Goal: Information Seeking & Learning: Learn about a topic

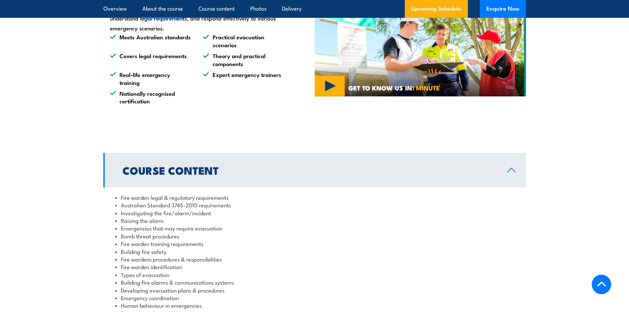
scroll to position [511, 0]
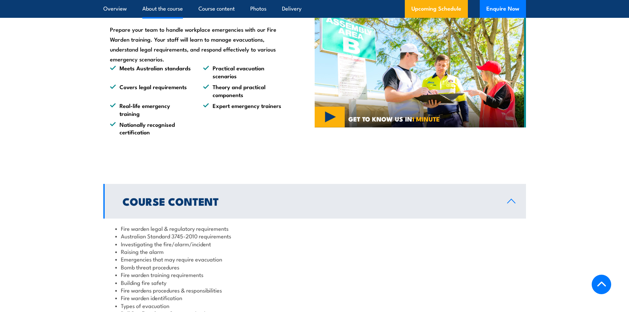
click at [515, 203] on icon at bounding box center [511, 201] width 8 height 4
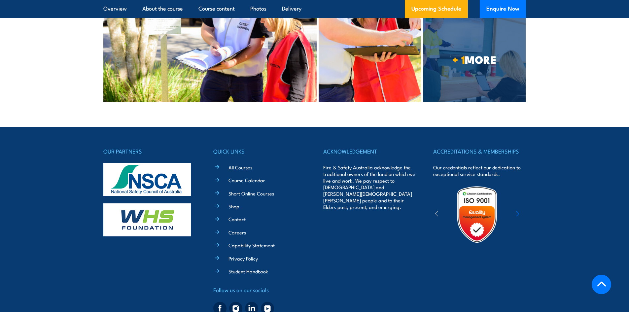
scroll to position [1457, 0]
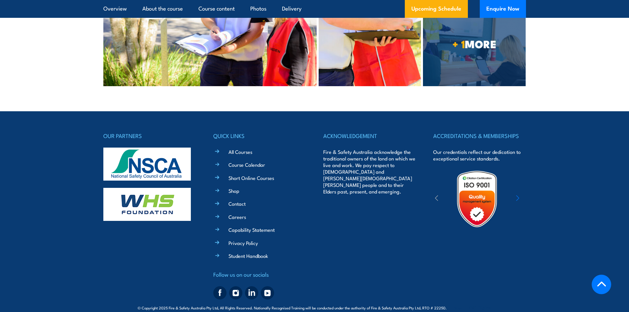
click at [518, 195] on icon "button" at bounding box center [517, 197] width 3 height 5
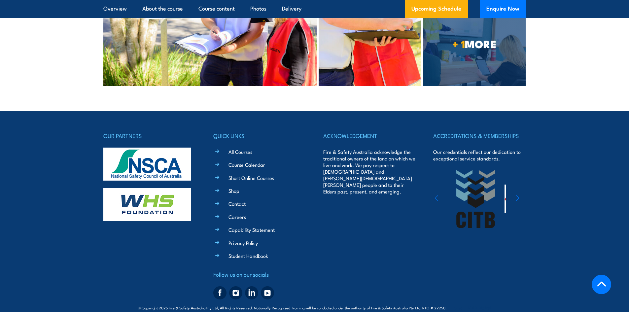
click at [518, 195] on icon "button" at bounding box center [517, 197] width 3 height 5
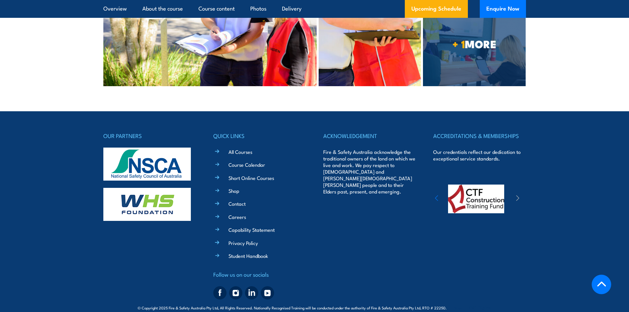
click at [518, 195] on icon "button" at bounding box center [517, 198] width 3 height 7
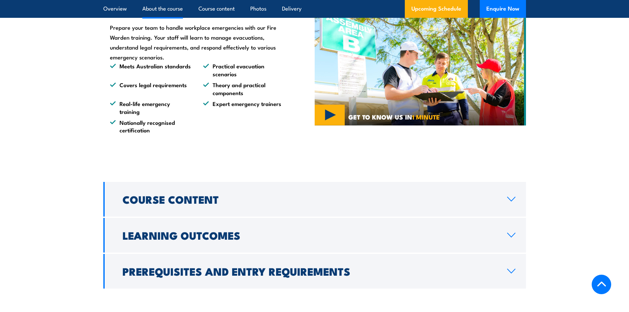
scroll to position [594, 0]
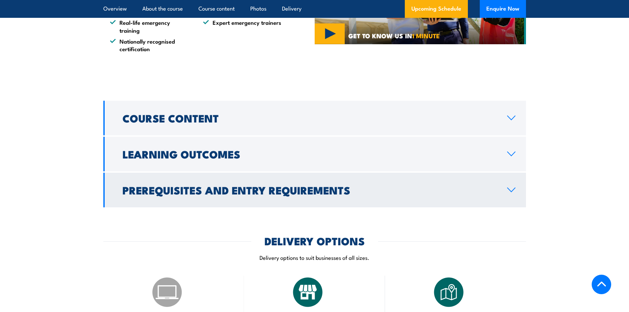
click at [515, 192] on icon at bounding box center [511, 189] width 9 height 5
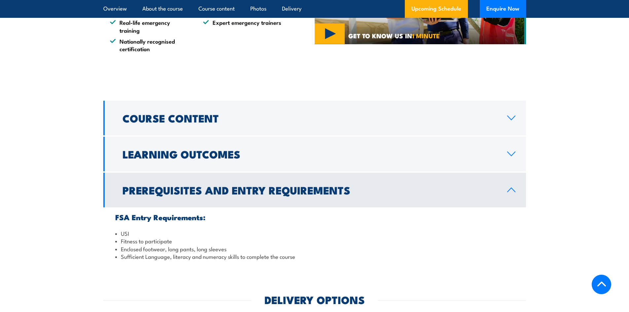
click at [515, 192] on icon at bounding box center [511, 189] width 9 height 5
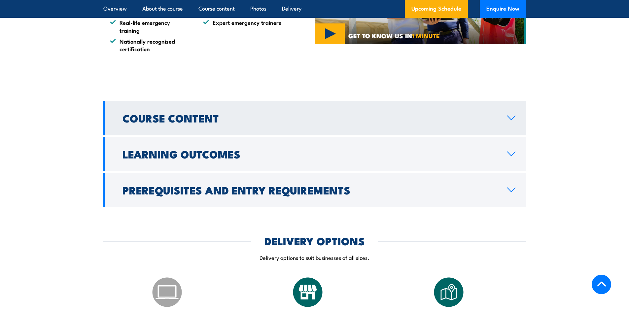
click at [506, 118] on link "Course Content" at bounding box center [314, 118] width 423 height 35
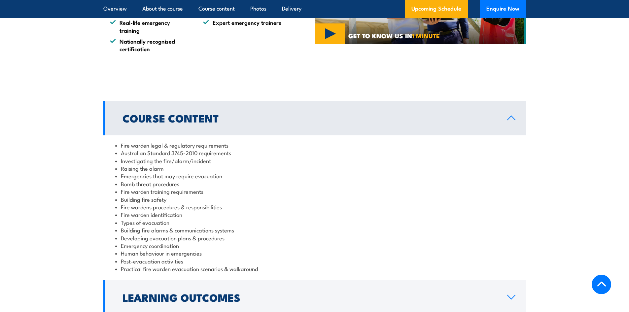
click at [504, 119] on link "Course Content" at bounding box center [314, 118] width 423 height 35
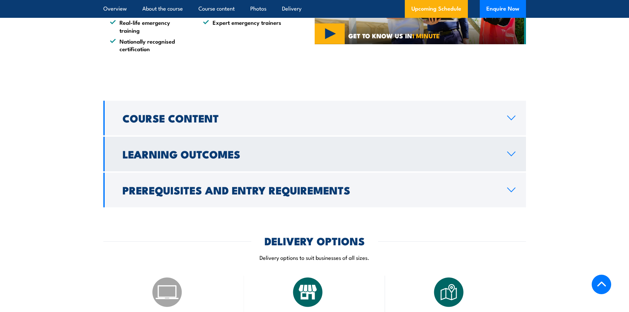
click at [508, 147] on link "Learning Outcomes" at bounding box center [314, 154] width 423 height 35
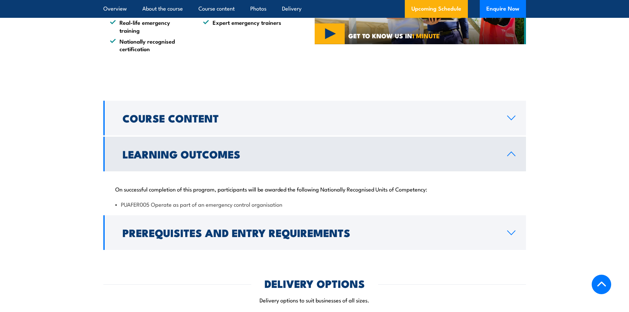
click at [508, 147] on link "Learning Outcomes" at bounding box center [314, 154] width 423 height 35
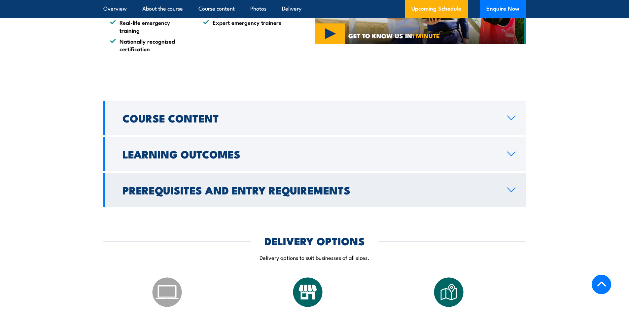
click at [504, 186] on link "Prerequisites and Entry Requirements" at bounding box center [314, 190] width 423 height 35
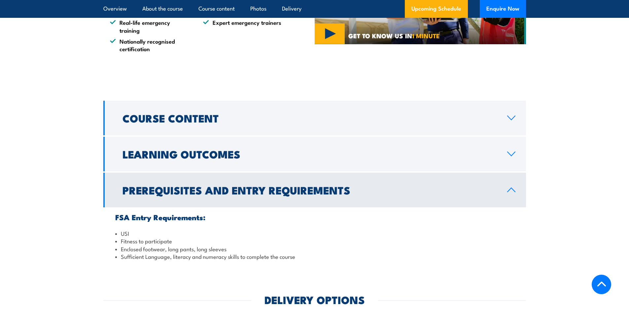
click at [504, 186] on link "Prerequisites and Entry Requirements" at bounding box center [314, 190] width 423 height 35
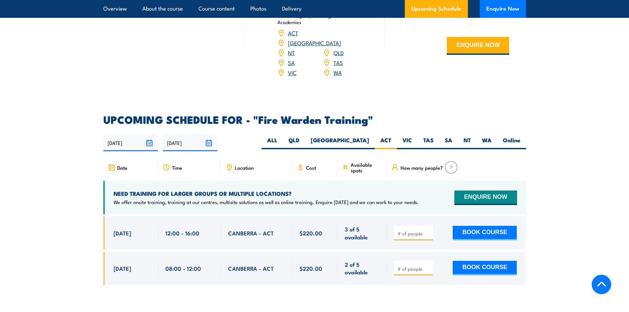
scroll to position [1023, 0]
